Goal: Find contact information: Find contact information

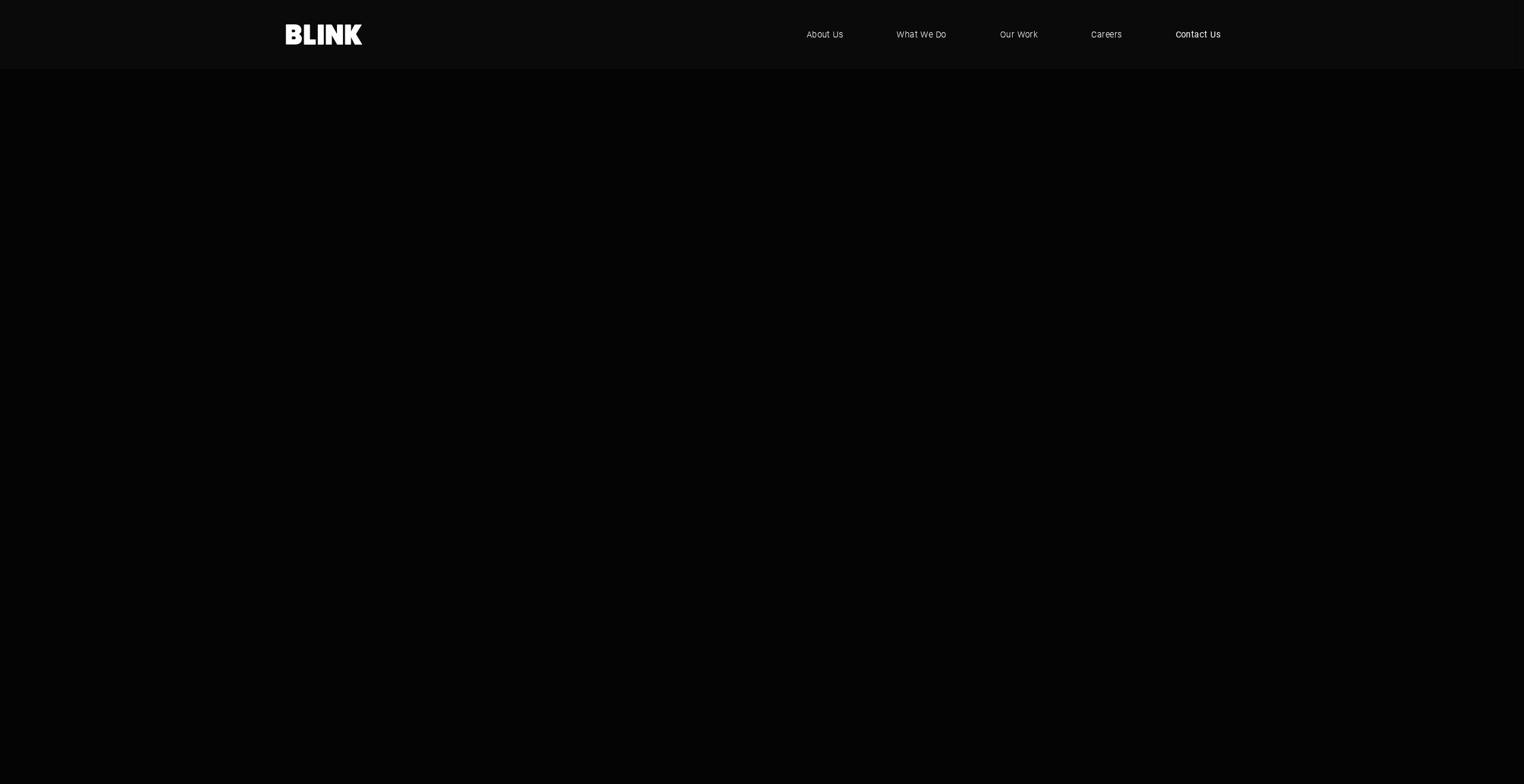
click at [1202, 33] on span "Contact Us" at bounding box center [1199, 35] width 45 height 13
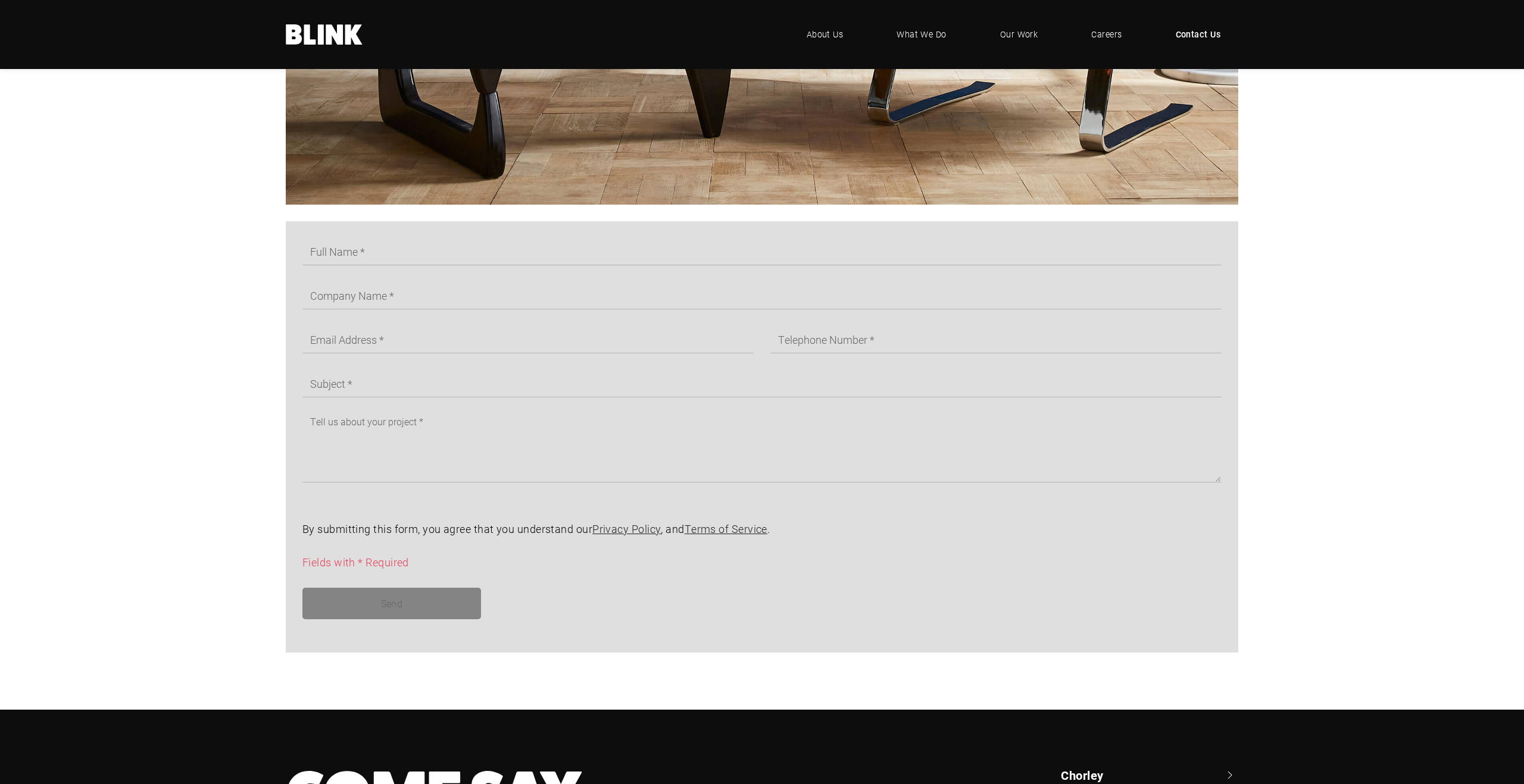
scroll to position [863, 0]
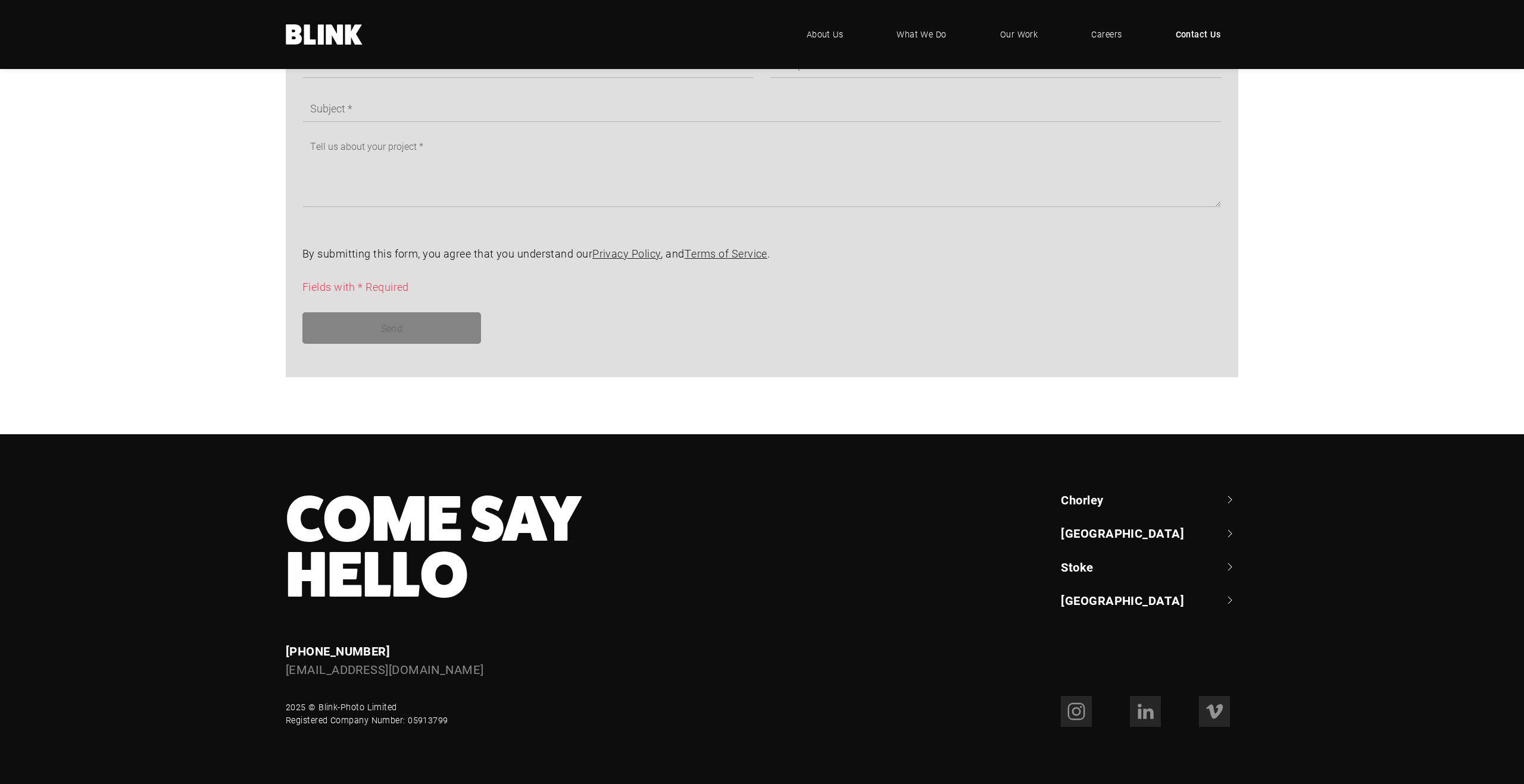
click at [1228, 535] on link "[GEOGRAPHIC_DATA]" at bounding box center [1149, 533] width 178 height 17
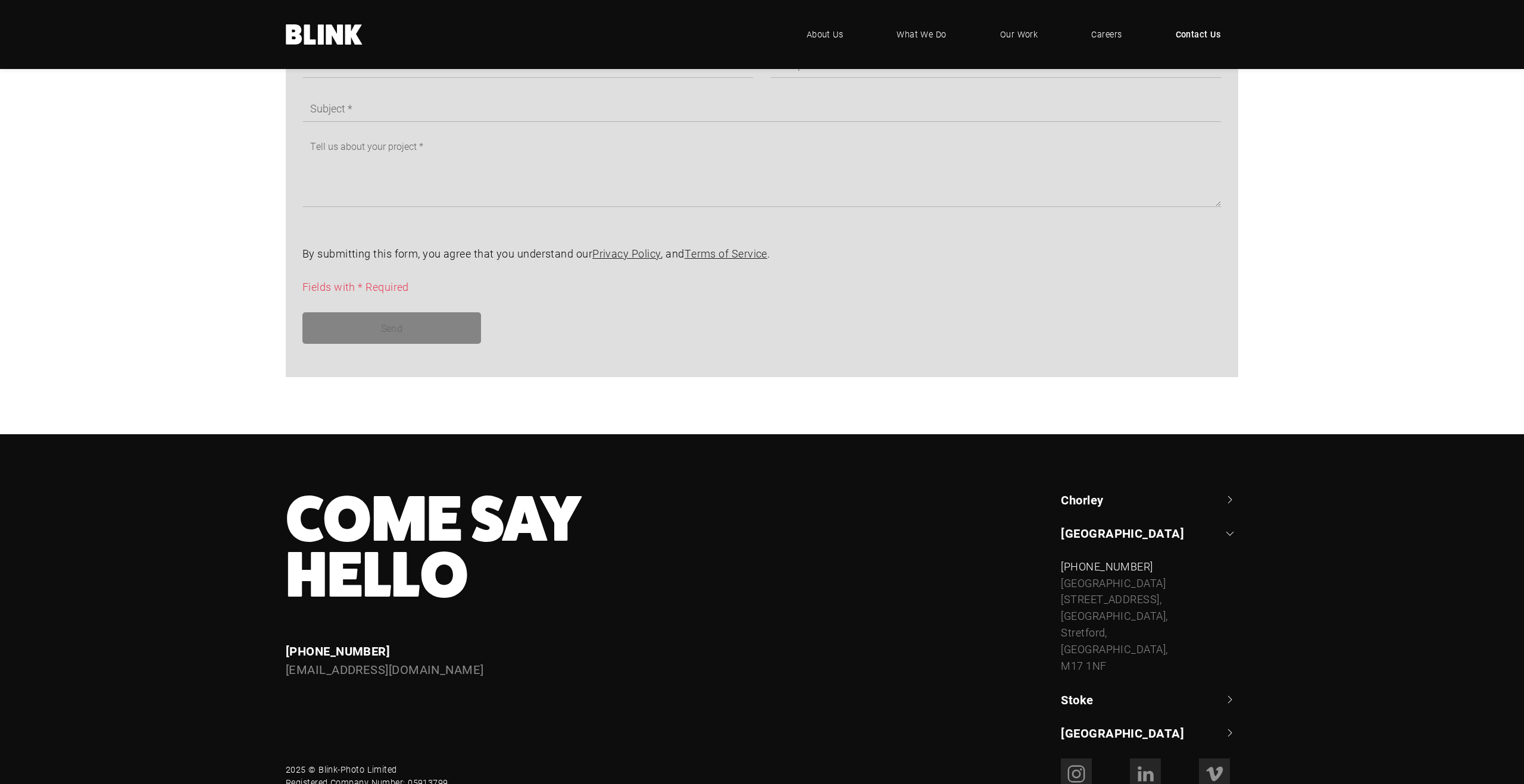
drag, startPoint x: 1056, startPoint y: 567, endPoint x: 1169, endPoint y: 647, distance: 138.5
click at [1169, 647] on div "[GEOGRAPHIC_DATA] +44 (0) 1257 264 [STREET_ADDRESS] [PHONE_NUMBER] [STREET_ADDR…" at bounding box center [1141, 617] width 194 height 250
copy div "[PHONE_NUMBER] [STREET_ADDRESS]"
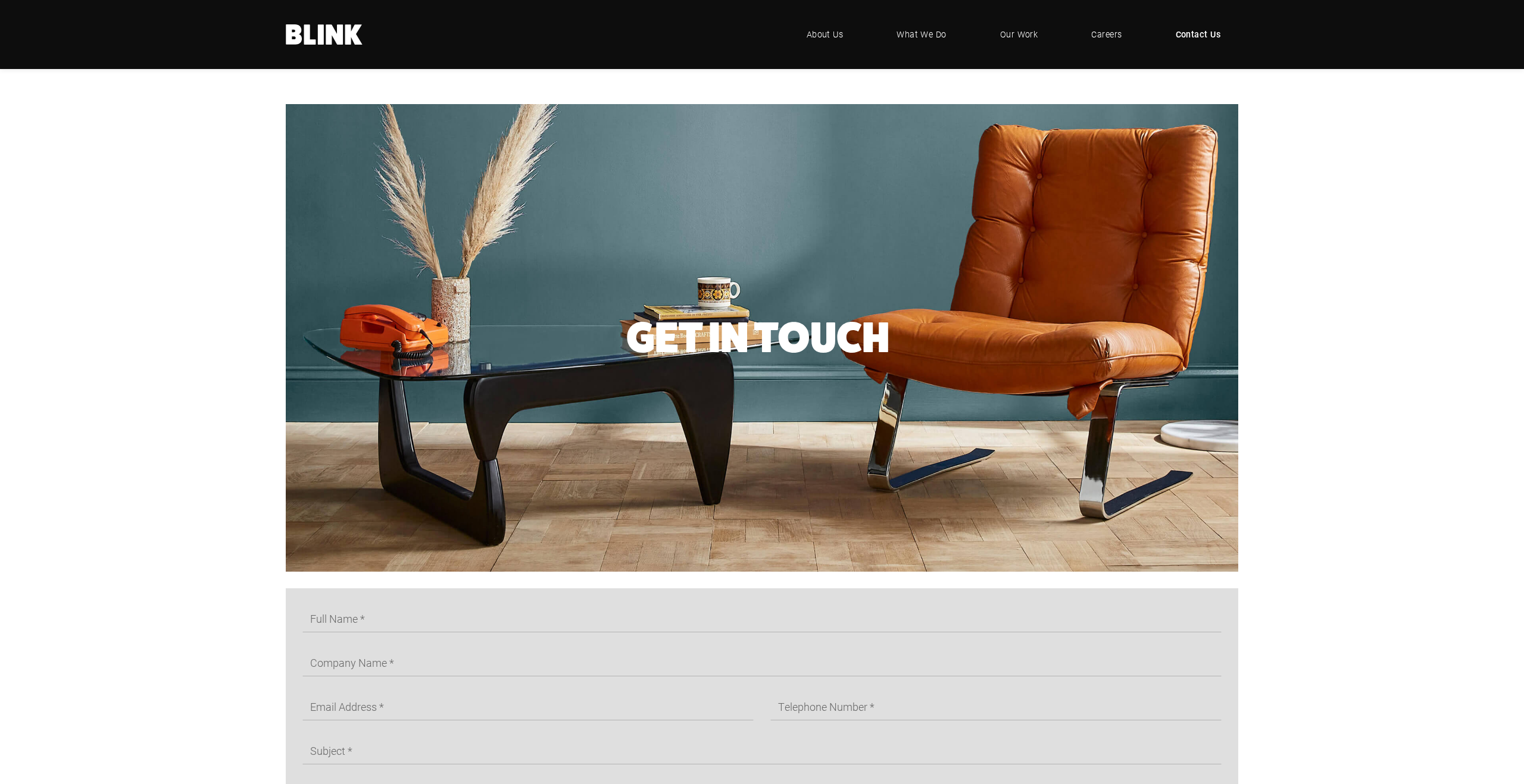
scroll to position [0, 0]
